Goal: Information Seeking & Learning: Learn about a topic

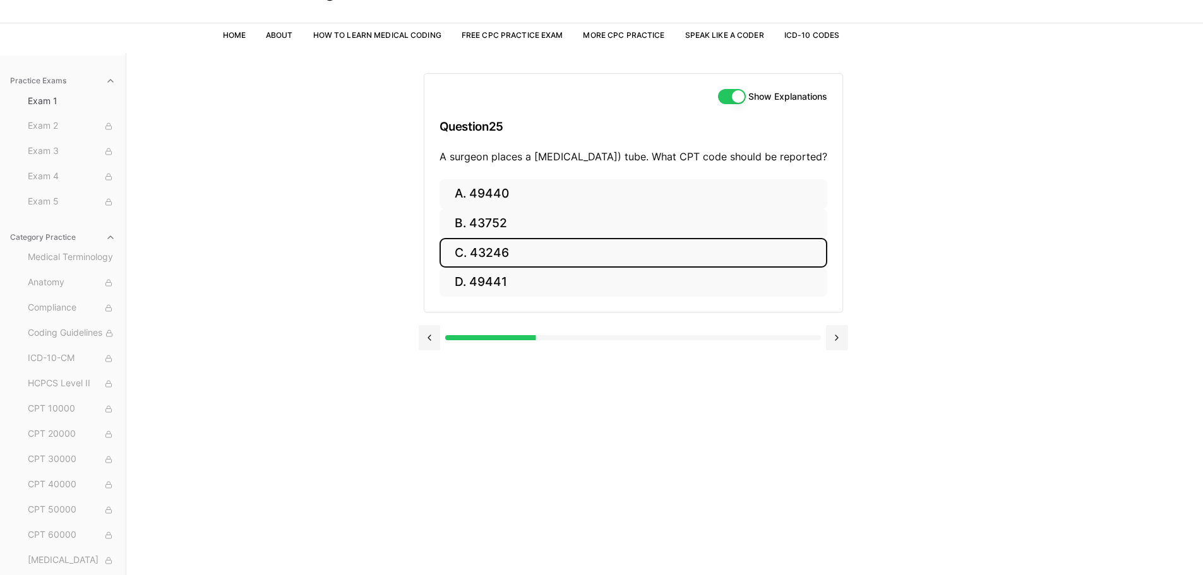
click at [505, 268] on button "C. 43246" at bounding box center [634, 253] width 388 height 30
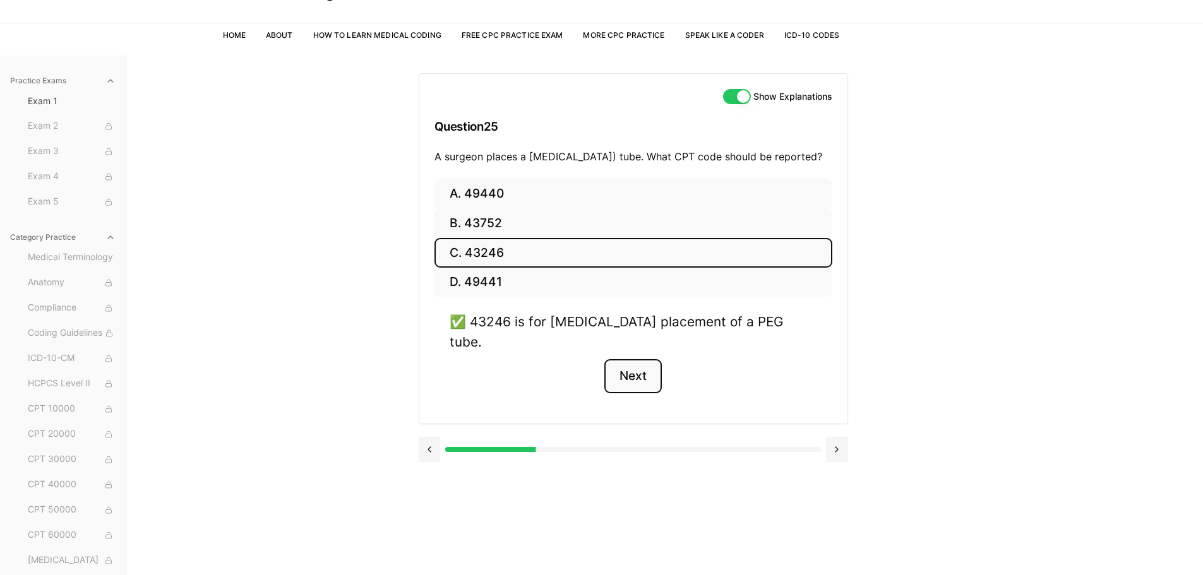
click at [641, 366] on button "Next" at bounding box center [633, 376] width 57 height 34
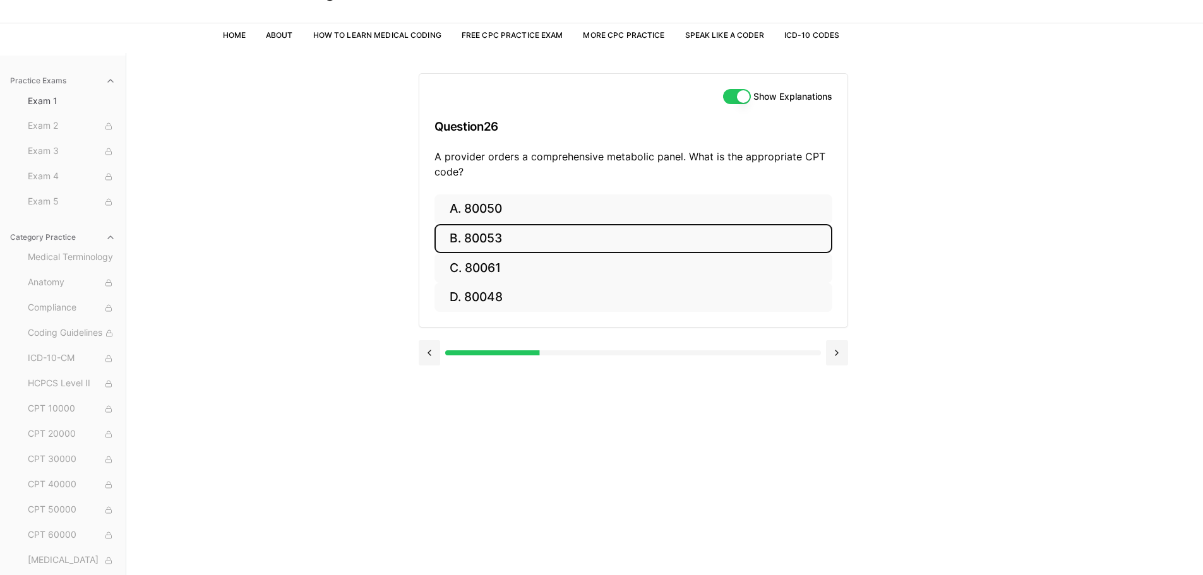
click at [484, 234] on button "B. 80053" at bounding box center [634, 239] width 398 height 30
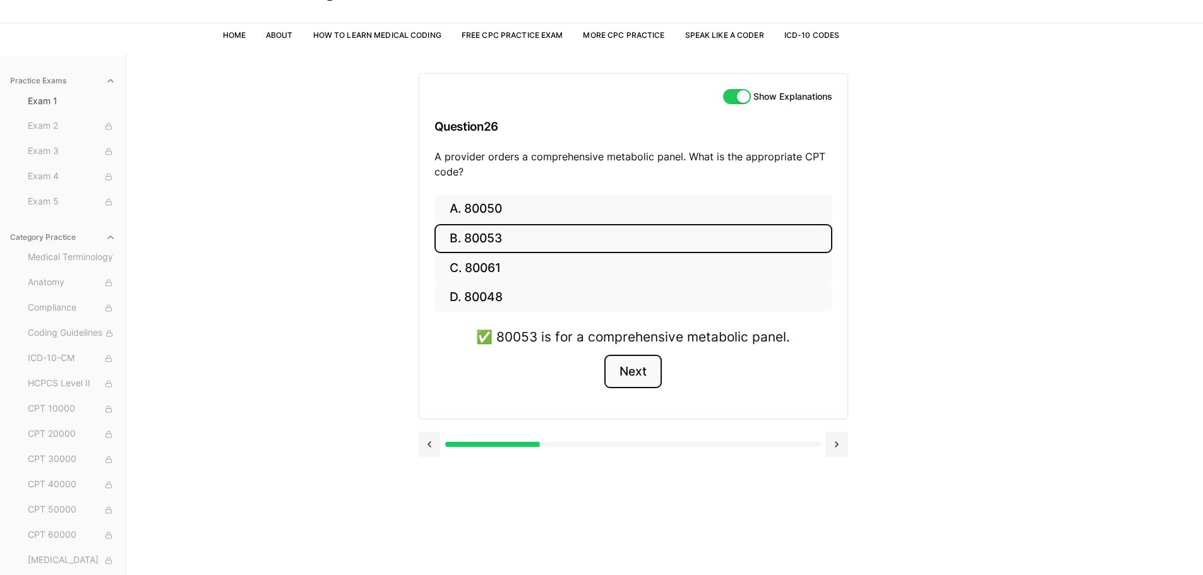
click at [633, 374] on button "Next" at bounding box center [633, 372] width 57 height 34
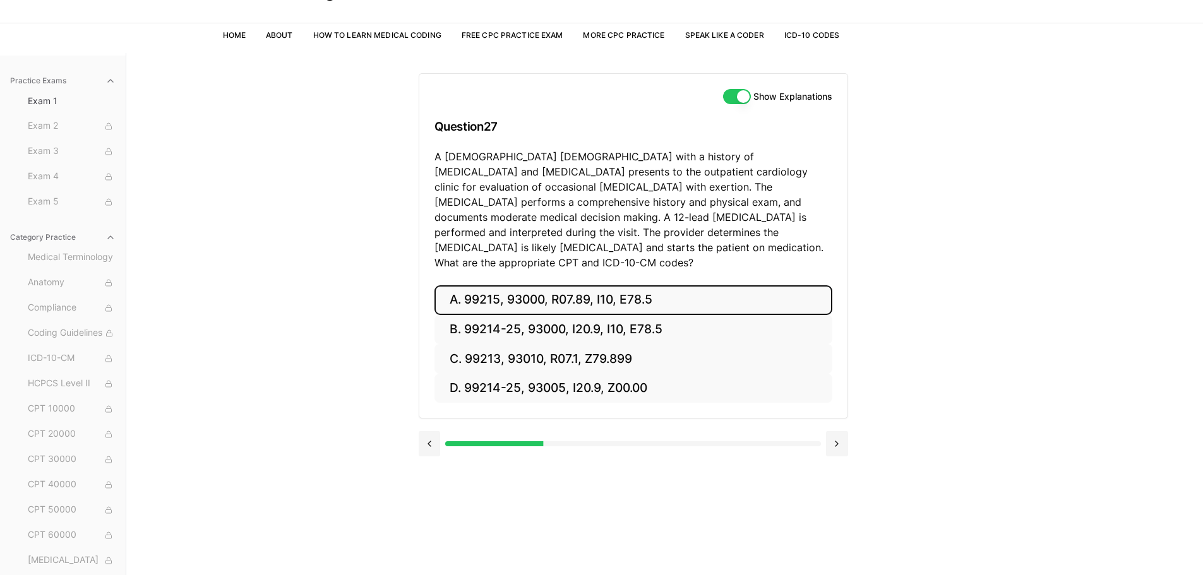
click at [495, 286] on button "A. 99215, 93000, R07.89, I10, E78.5" at bounding box center [634, 301] width 398 height 30
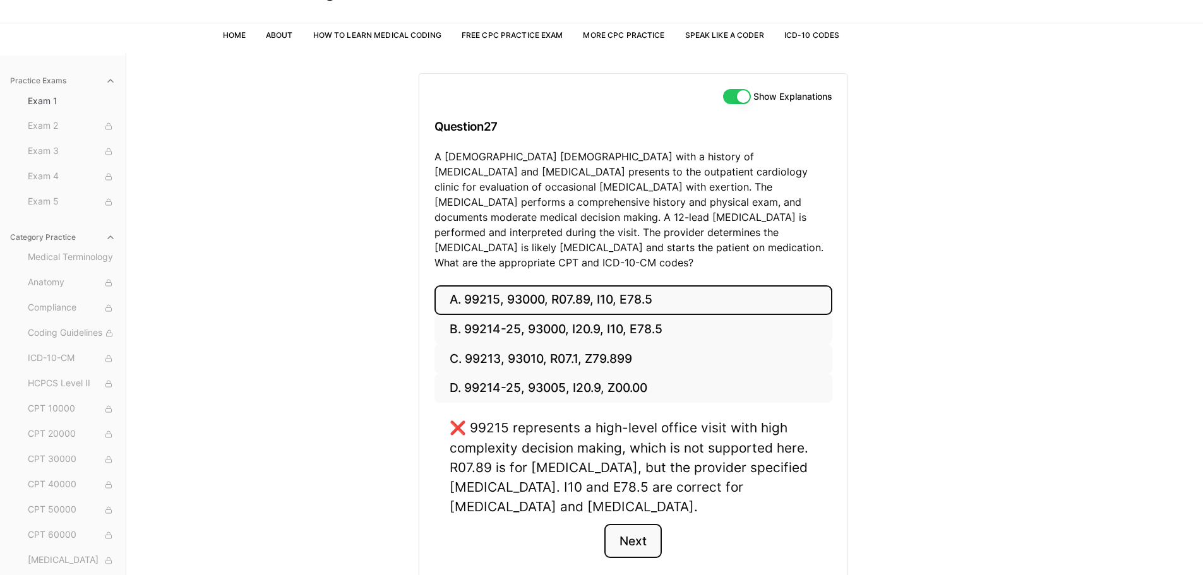
click at [641, 531] on button "Next" at bounding box center [633, 541] width 57 height 34
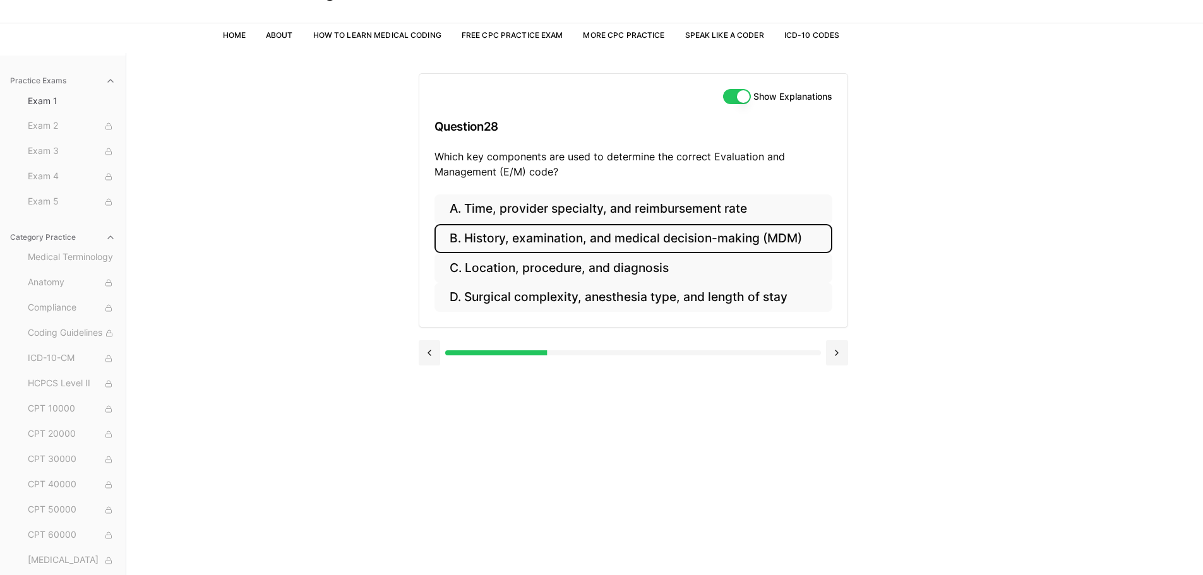
click at [606, 235] on button "B. History, examination, and medical decision-making (MDM)" at bounding box center [634, 239] width 398 height 30
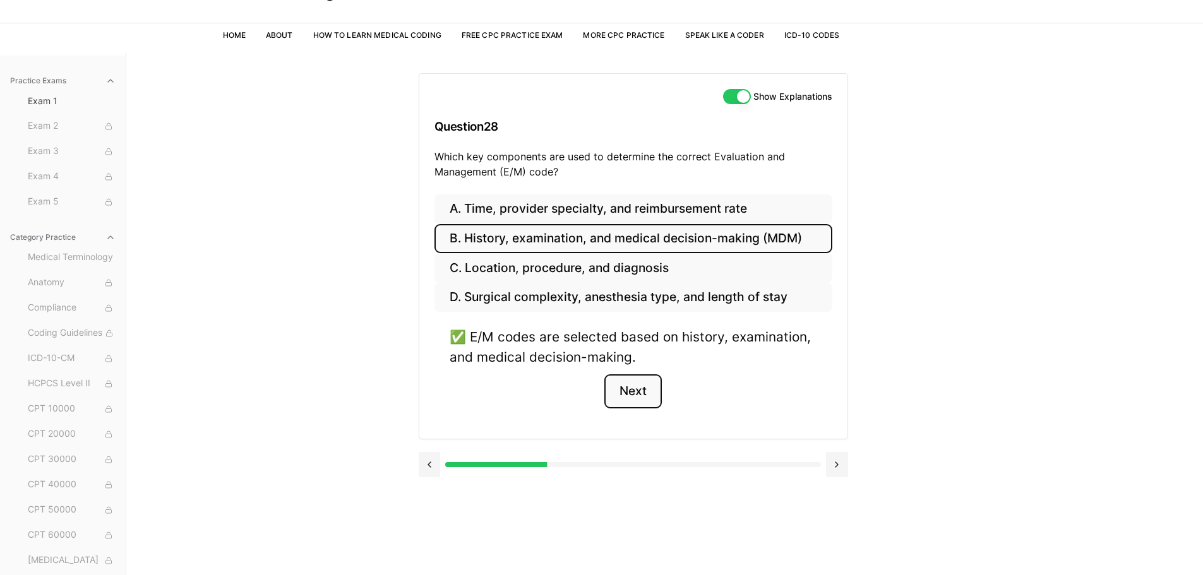
click at [635, 389] on button "Next" at bounding box center [633, 392] width 57 height 34
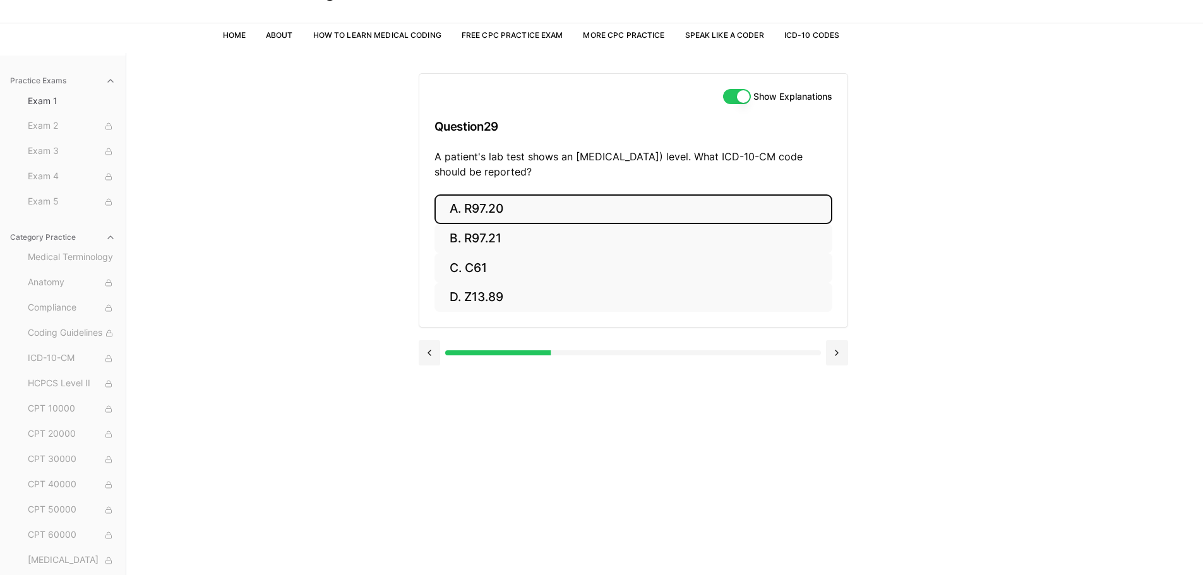
drag, startPoint x: 496, startPoint y: 210, endPoint x: 500, endPoint y: 201, distance: 10.5
click at [496, 209] on button "A. R97.20" at bounding box center [634, 210] width 398 height 30
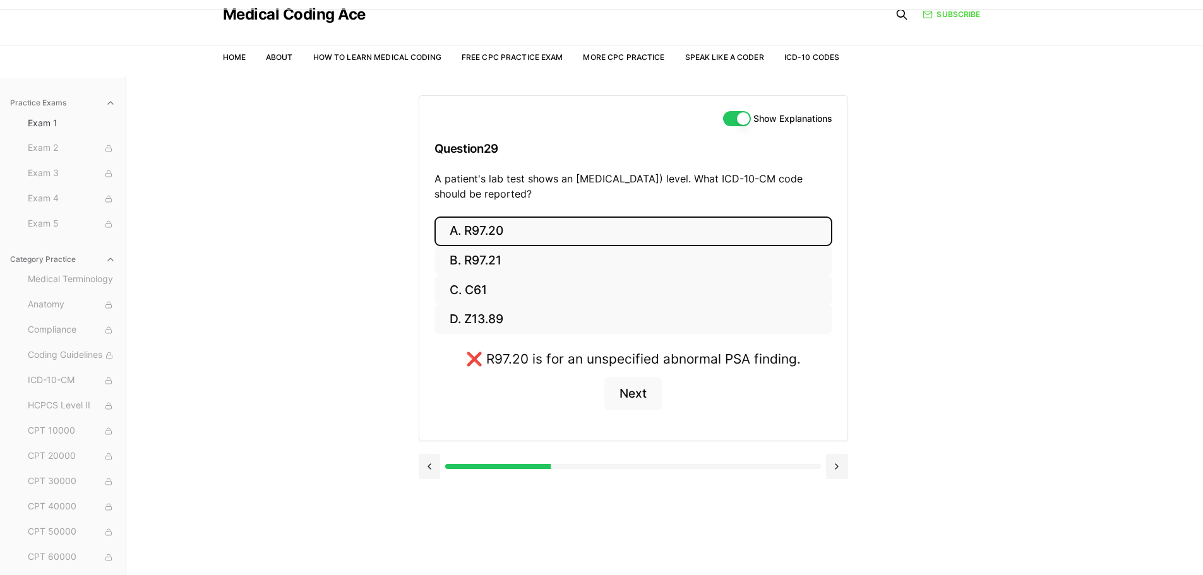
scroll to position [63, 0]
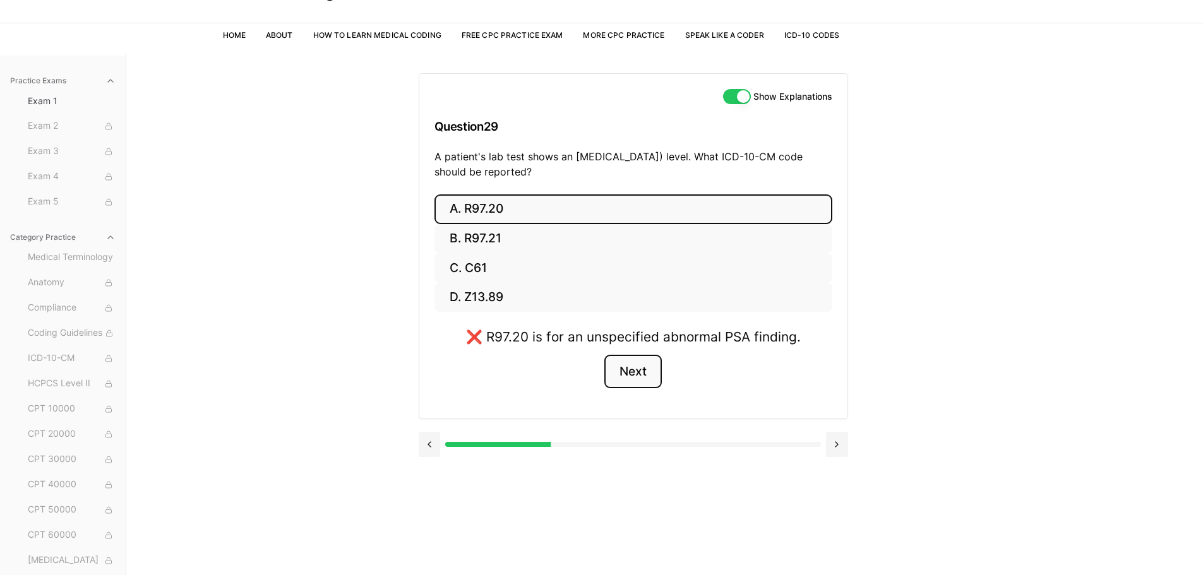
click at [639, 368] on button "Next" at bounding box center [633, 372] width 57 height 34
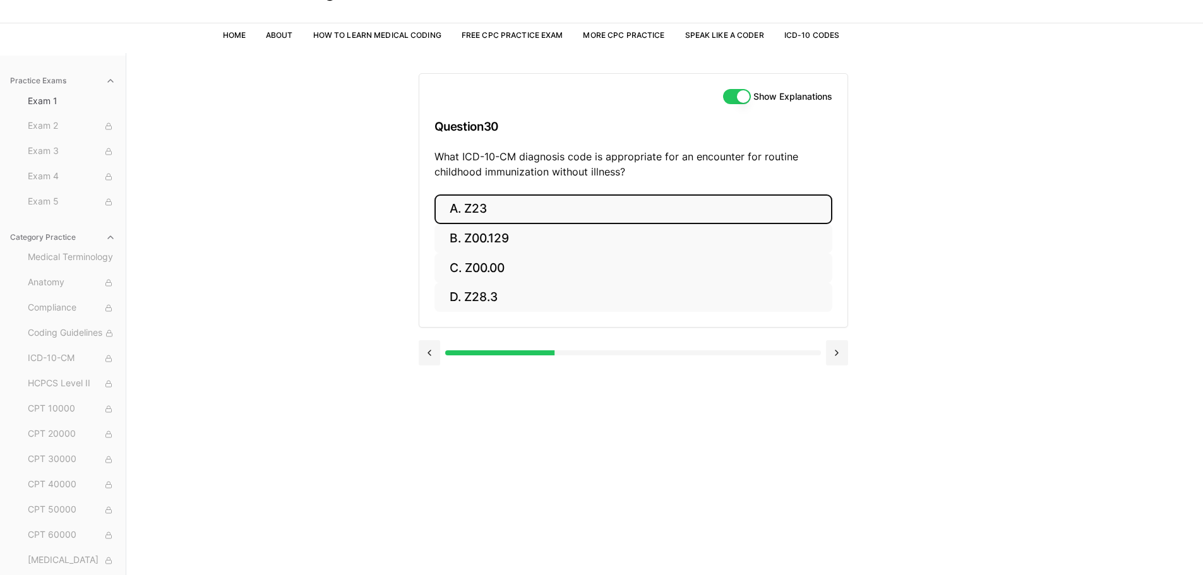
drag, startPoint x: 469, startPoint y: 210, endPoint x: 491, endPoint y: 208, distance: 21.6
click at [473, 207] on button "A. Z23" at bounding box center [634, 210] width 398 height 30
